Goal: Check status: Check status

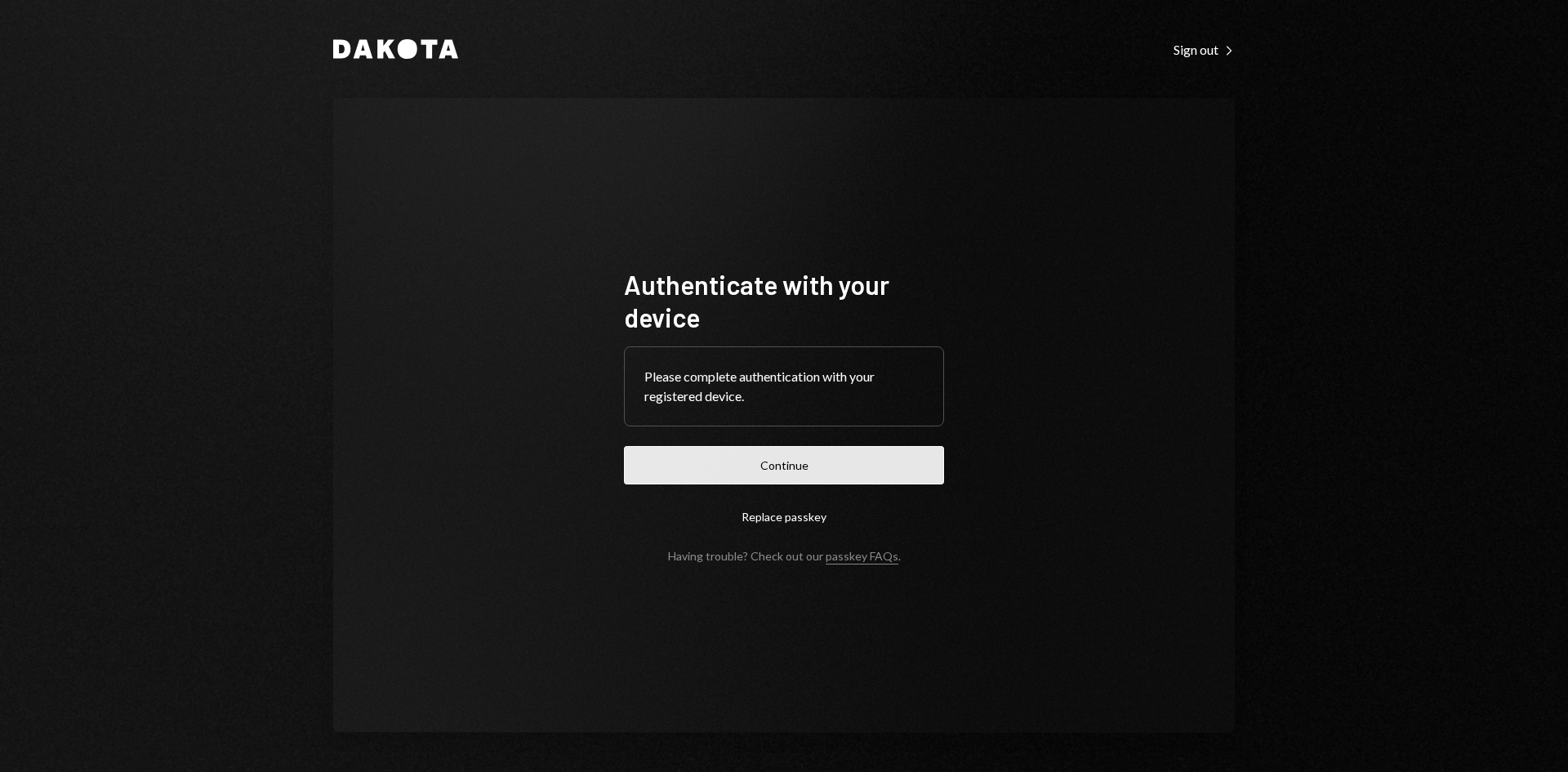
click at [888, 462] on button "Continue" at bounding box center [784, 464] width 320 height 39
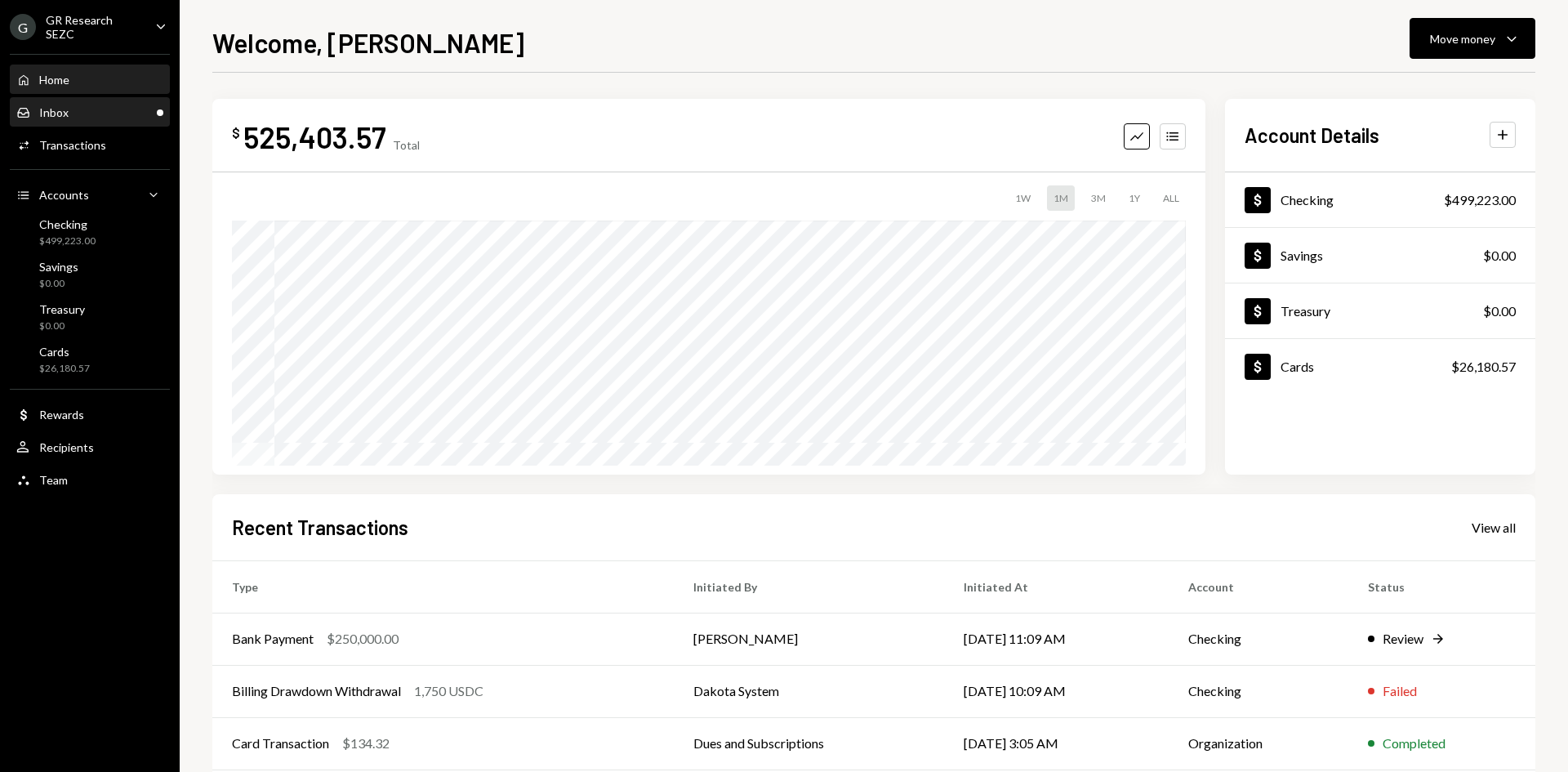
click at [100, 112] on div "Inbox Inbox" at bounding box center [90, 113] width 147 height 14
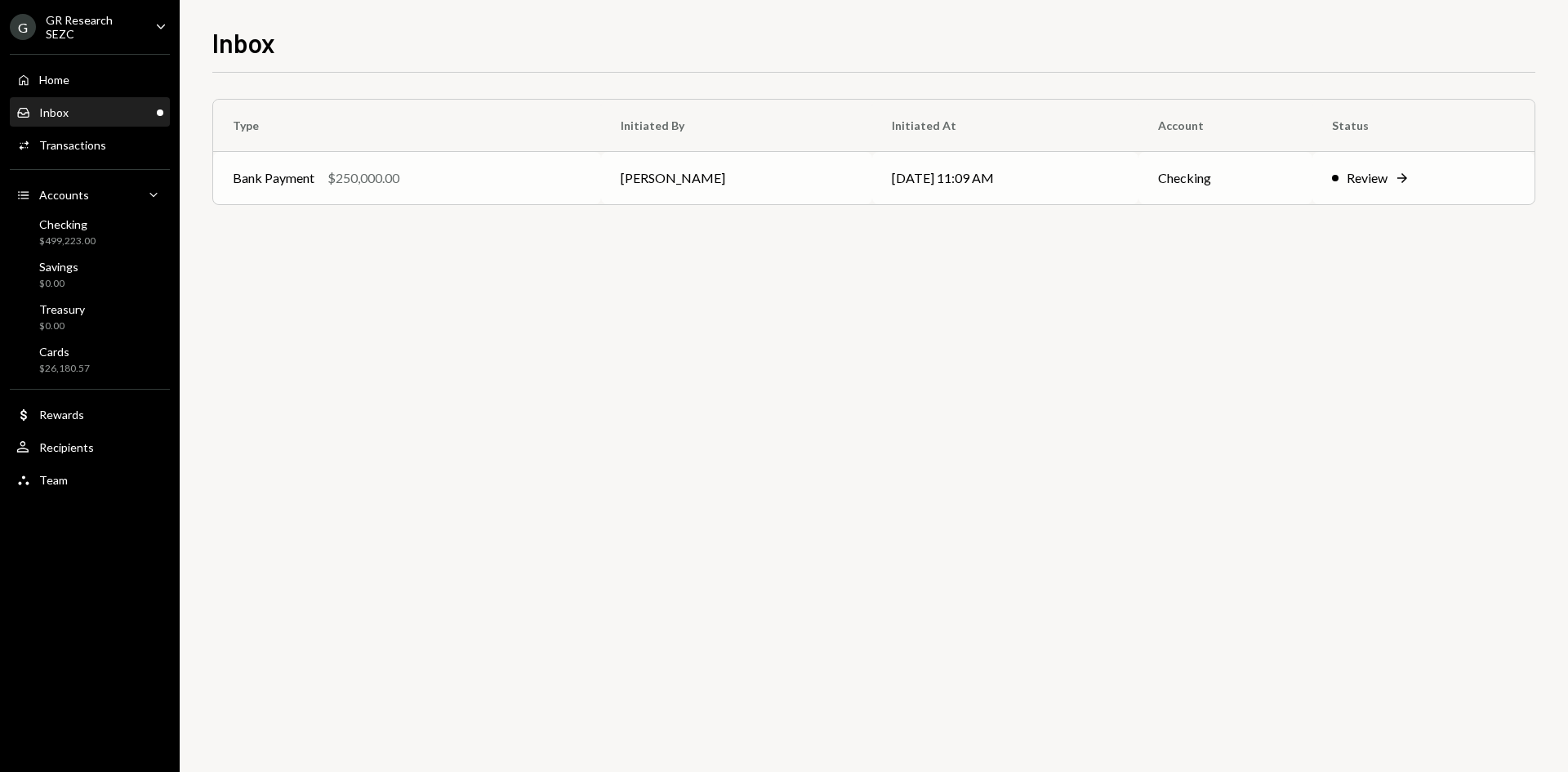
click at [461, 192] on td "Bank Payment $250,000.00" at bounding box center [407, 178] width 388 height 52
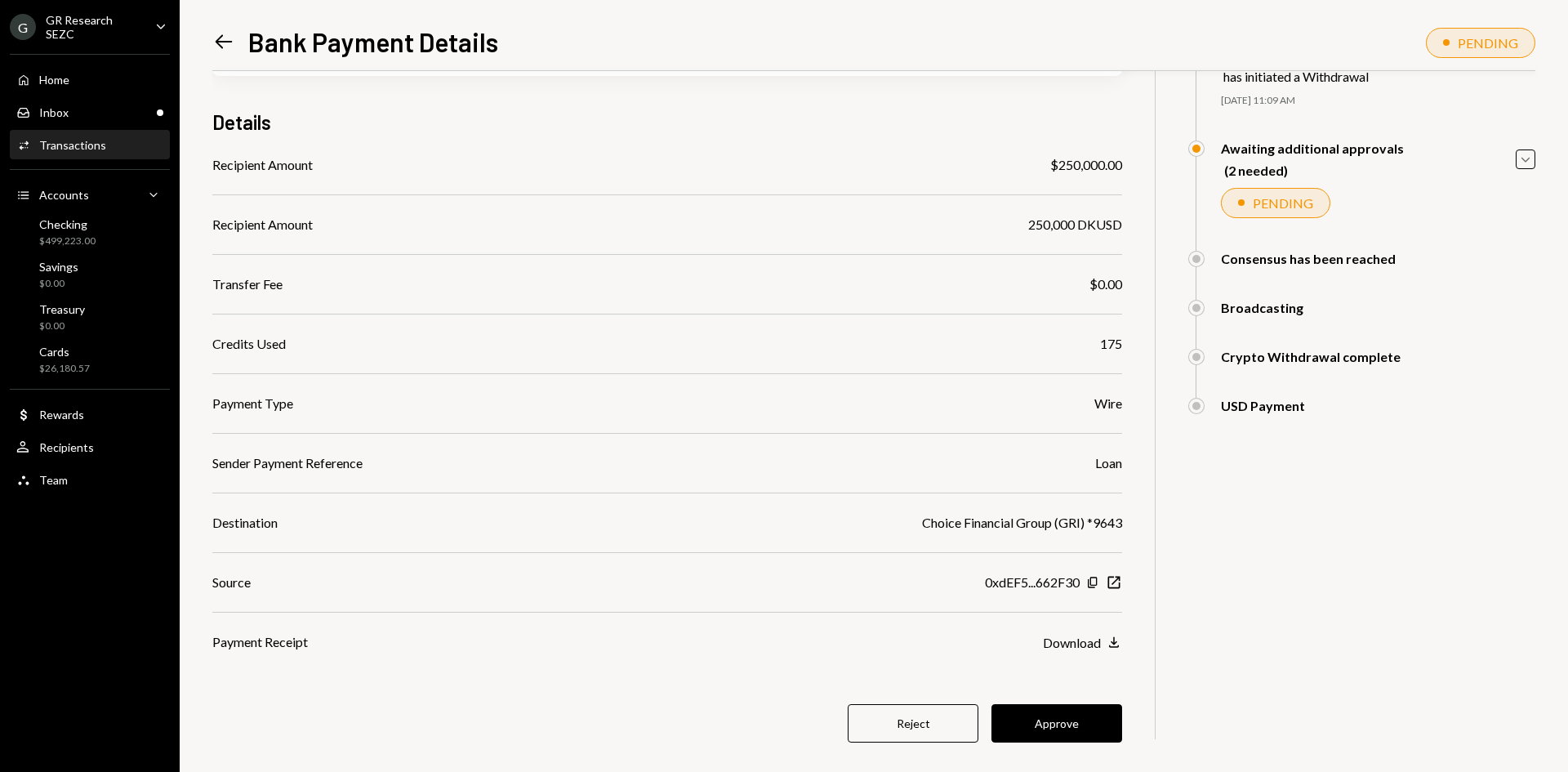
scroll to position [126, 0]
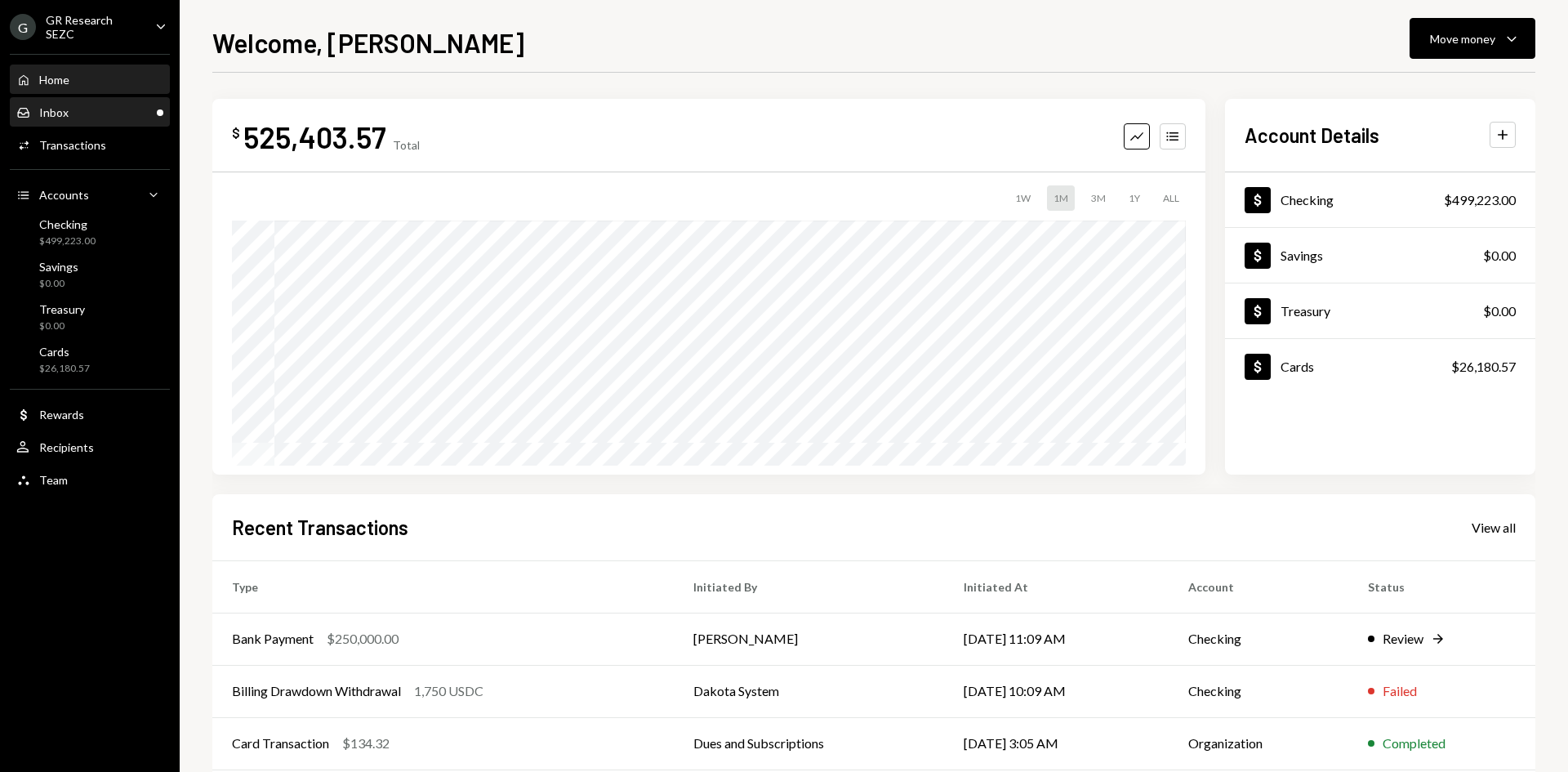
click at [98, 117] on div "Inbox Inbox" at bounding box center [90, 113] width 147 height 14
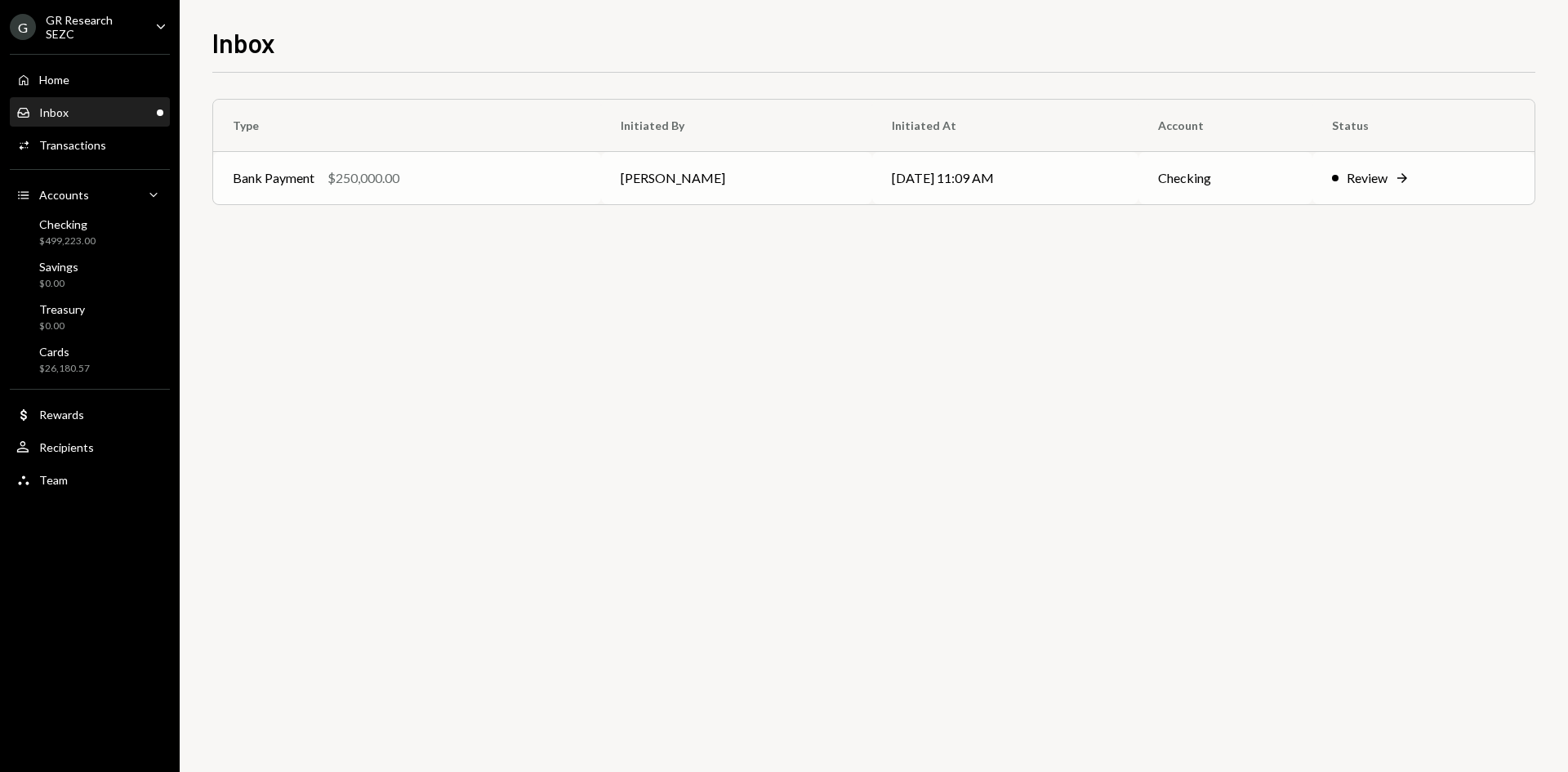
click at [814, 160] on td "[PERSON_NAME]" at bounding box center [737, 178] width 271 height 52
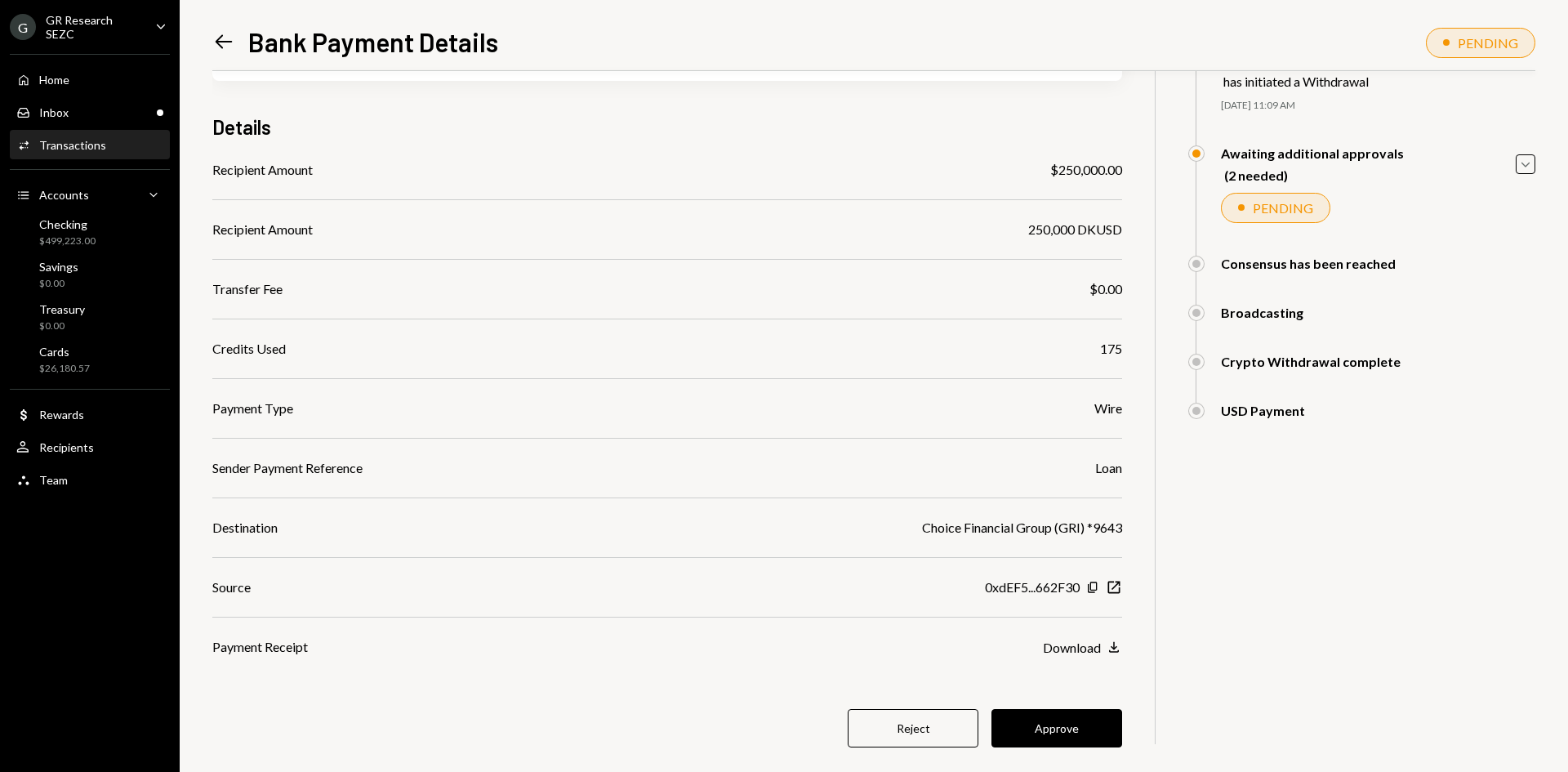
scroll to position [126, 0]
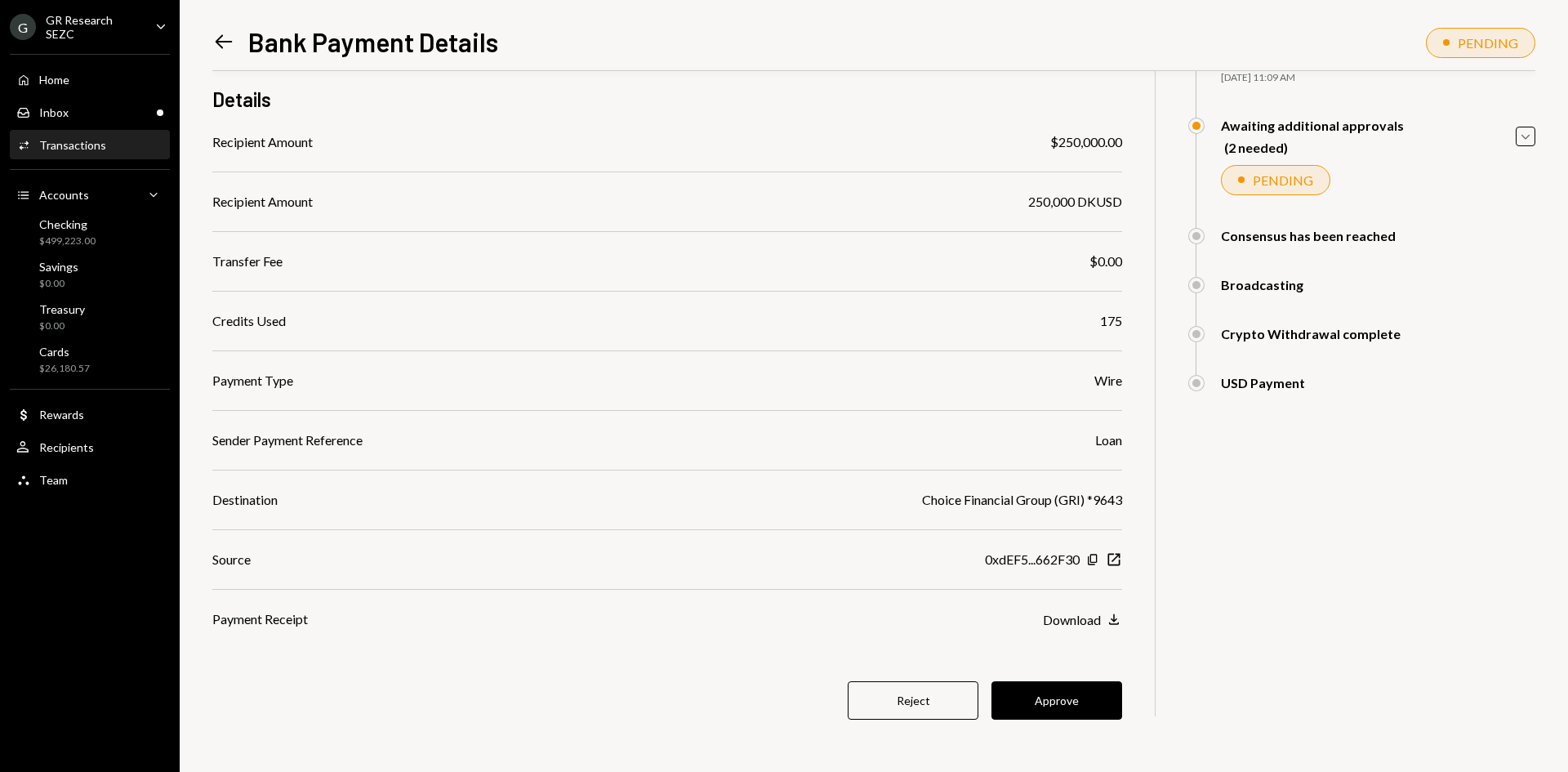
click at [1102, 668] on div "$ 250,000.00 250,000 DKUSD Details Recipient Amount $250,000.00 Recipient Amoun…" at bounding box center [667, 358] width 910 height 828
click at [1100, 697] on button "Approve" at bounding box center [1057, 700] width 131 height 39
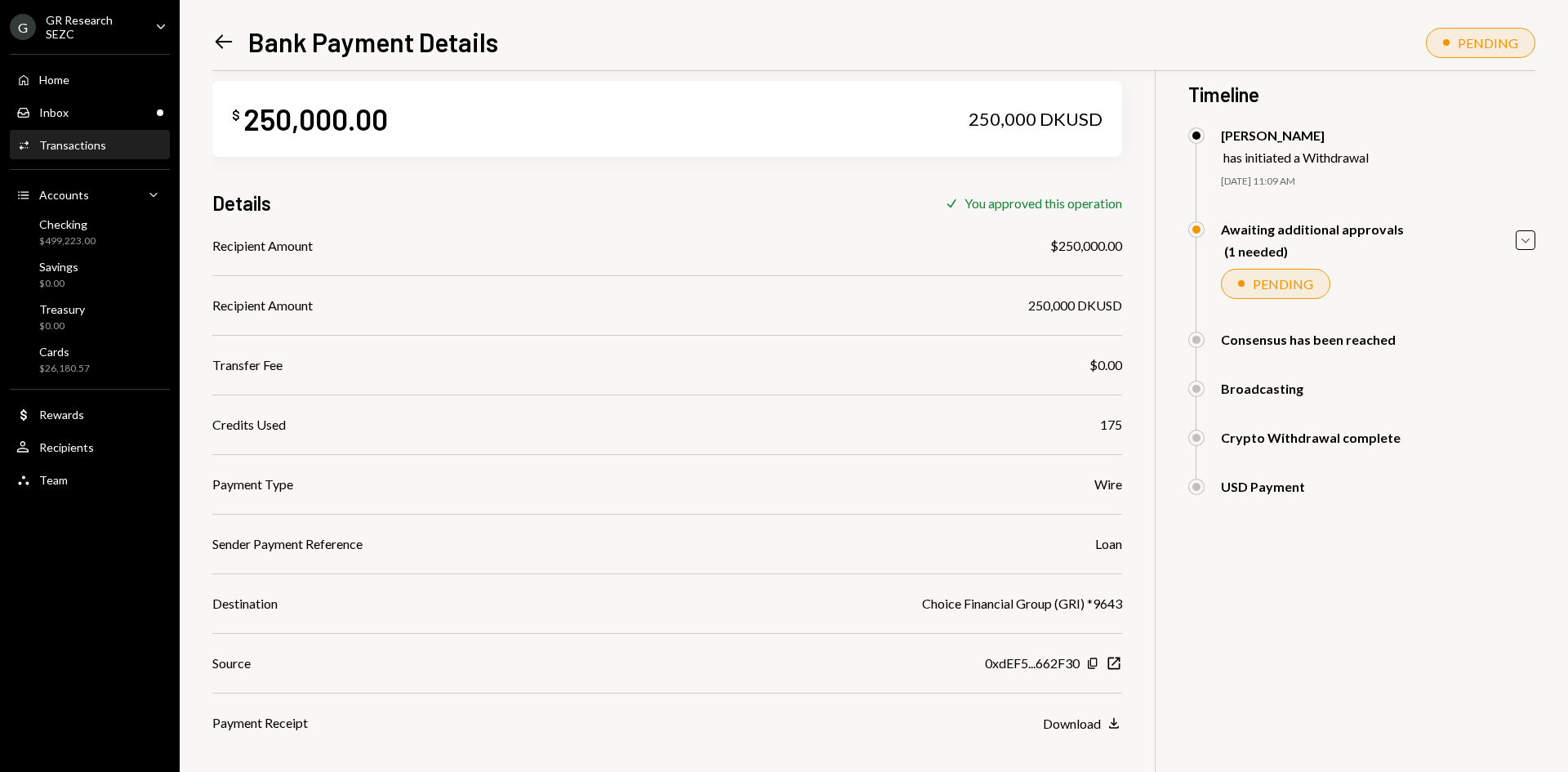
scroll to position [0, 0]
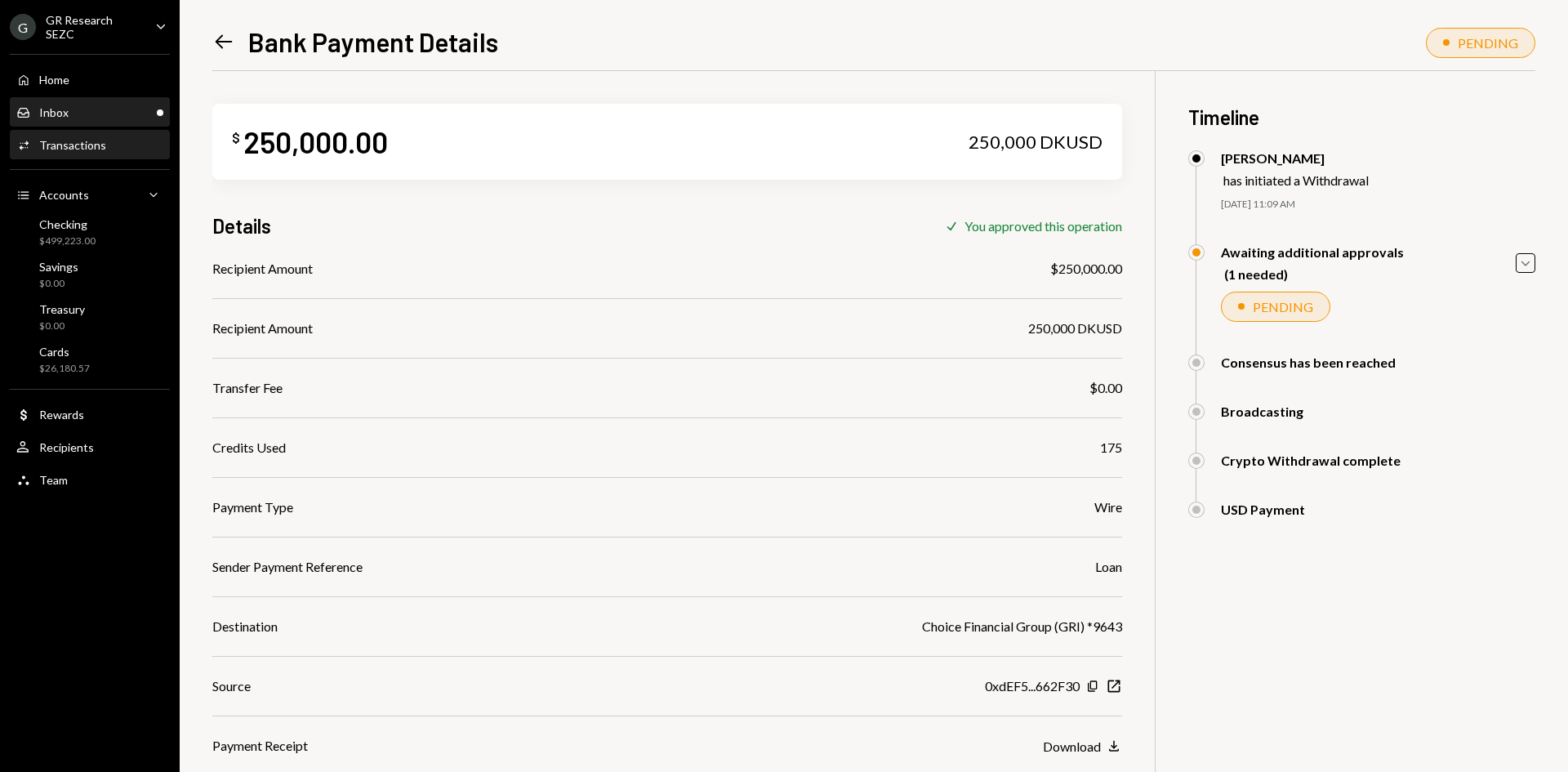
click at [146, 106] on div "Inbox Inbox" at bounding box center [90, 113] width 147 height 14
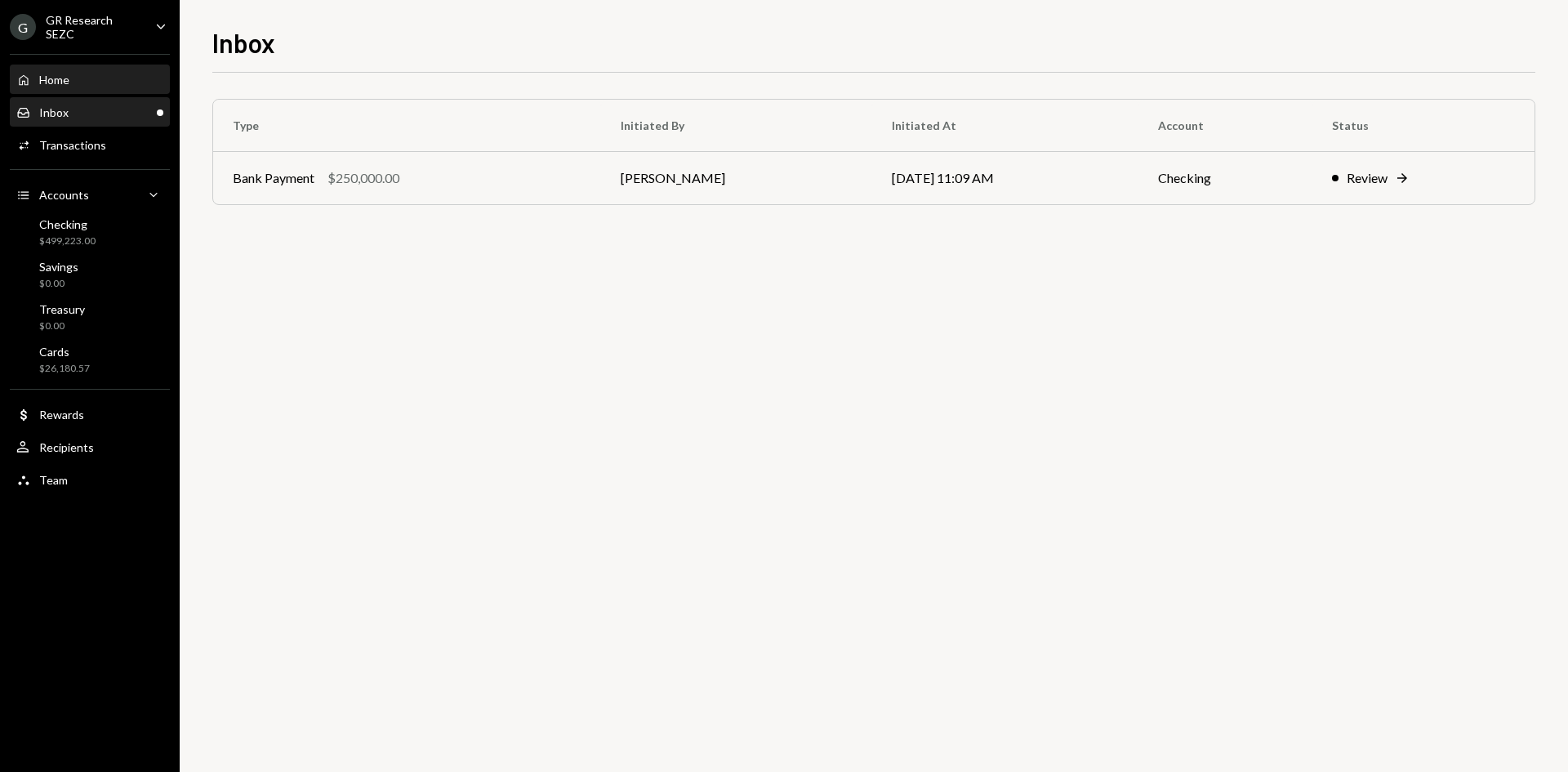
click at [121, 76] on div "Home Home" at bounding box center [90, 80] width 147 height 14
